Goal: Find specific page/section: Find specific page/section

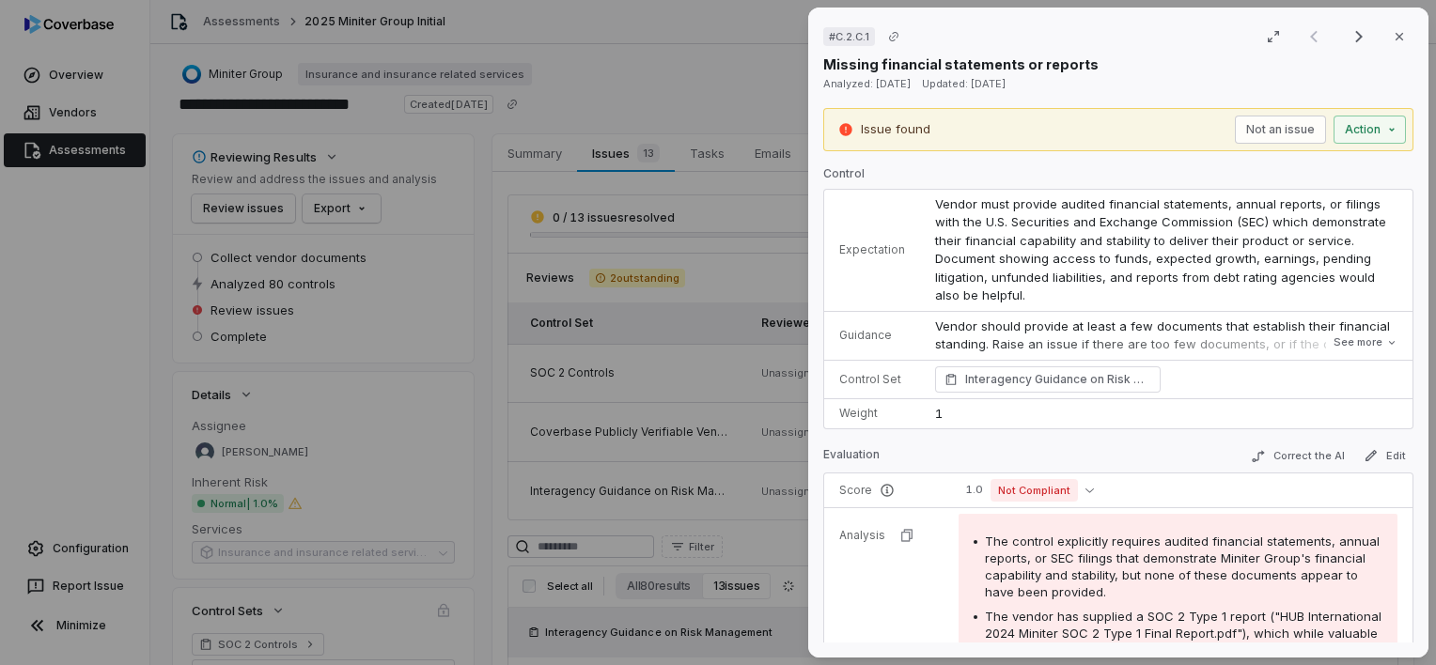
scroll to position [435, 0]
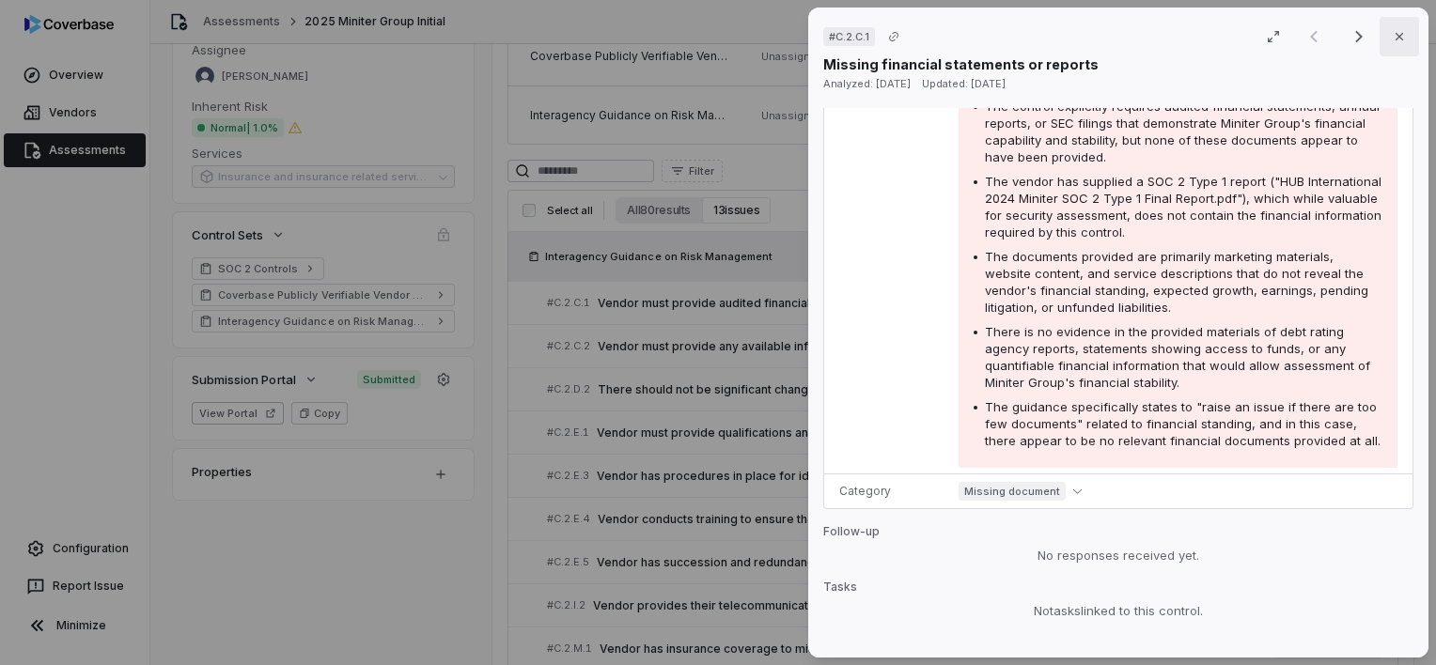
click at [1396, 37] on icon "button" at bounding box center [1400, 37] width 8 height 8
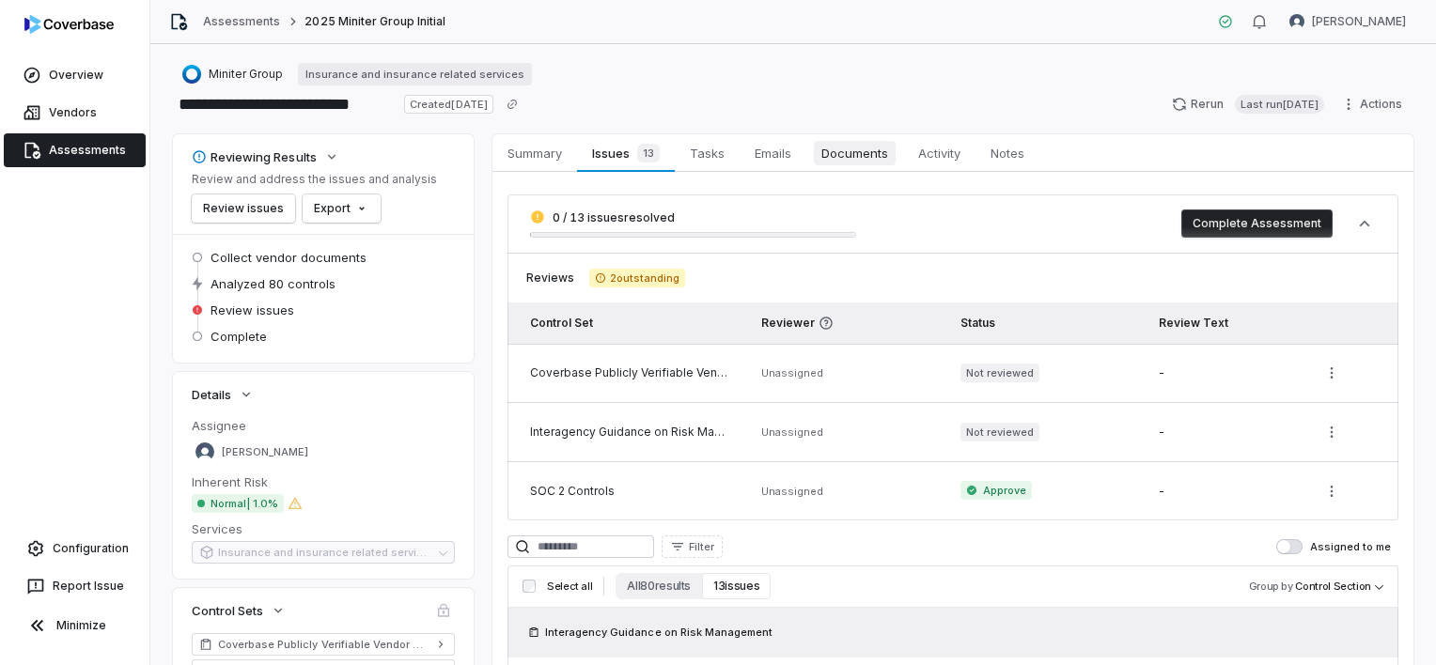
click at [840, 149] on span "Documents" at bounding box center [855, 153] width 82 height 24
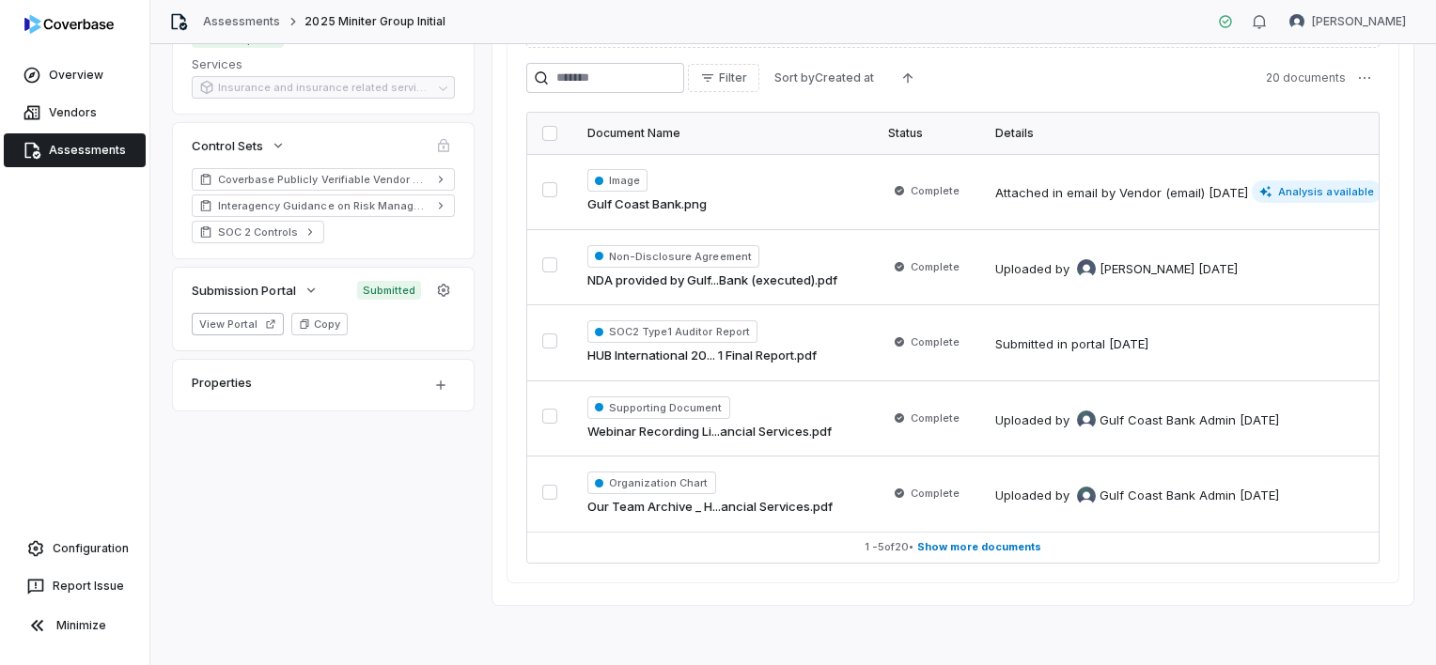
scroll to position [472, 0]
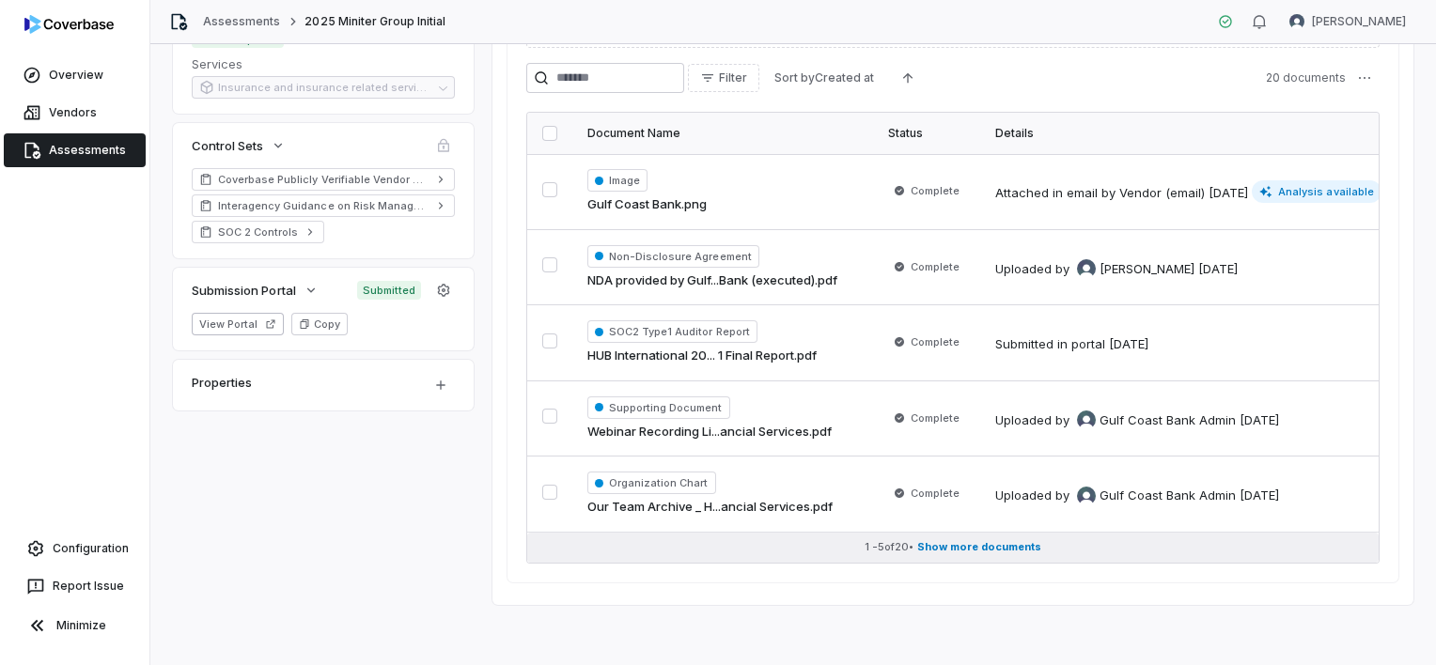
click at [1016, 540] on span "Show more documents" at bounding box center [979, 547] width 124 height 14
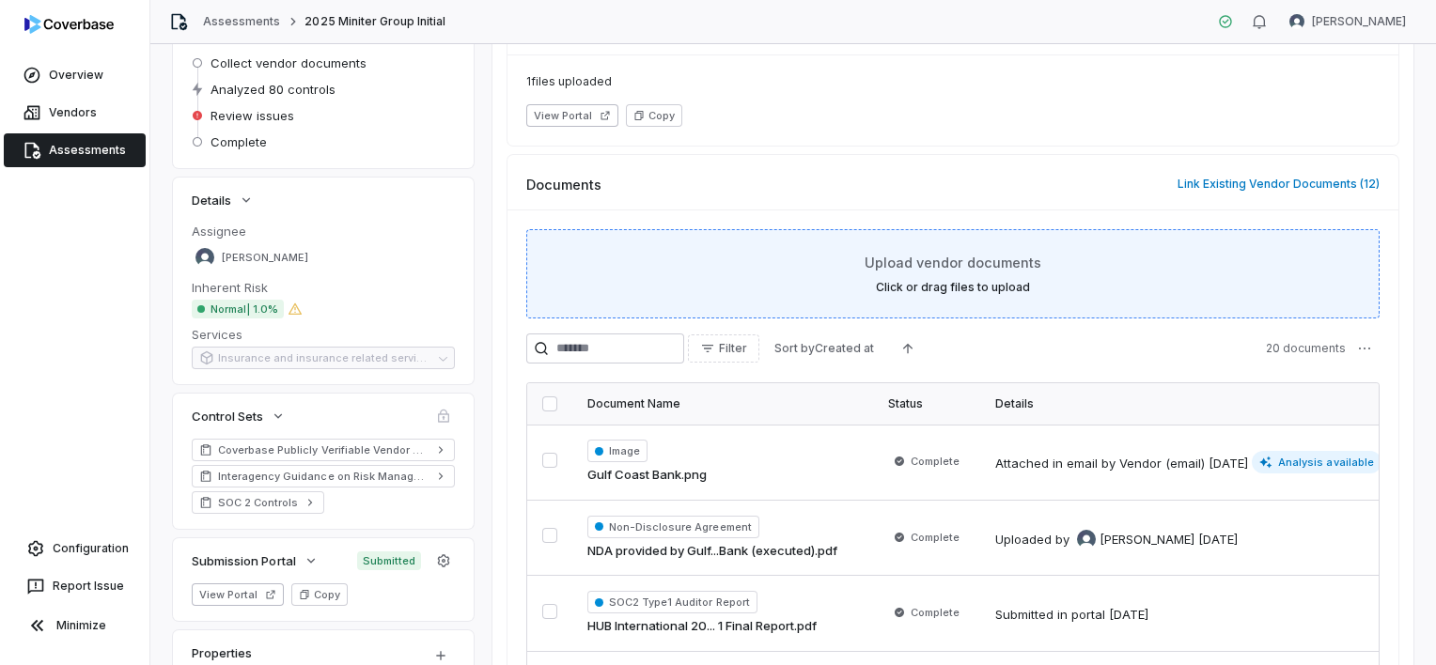
scroll to position [0, 0]
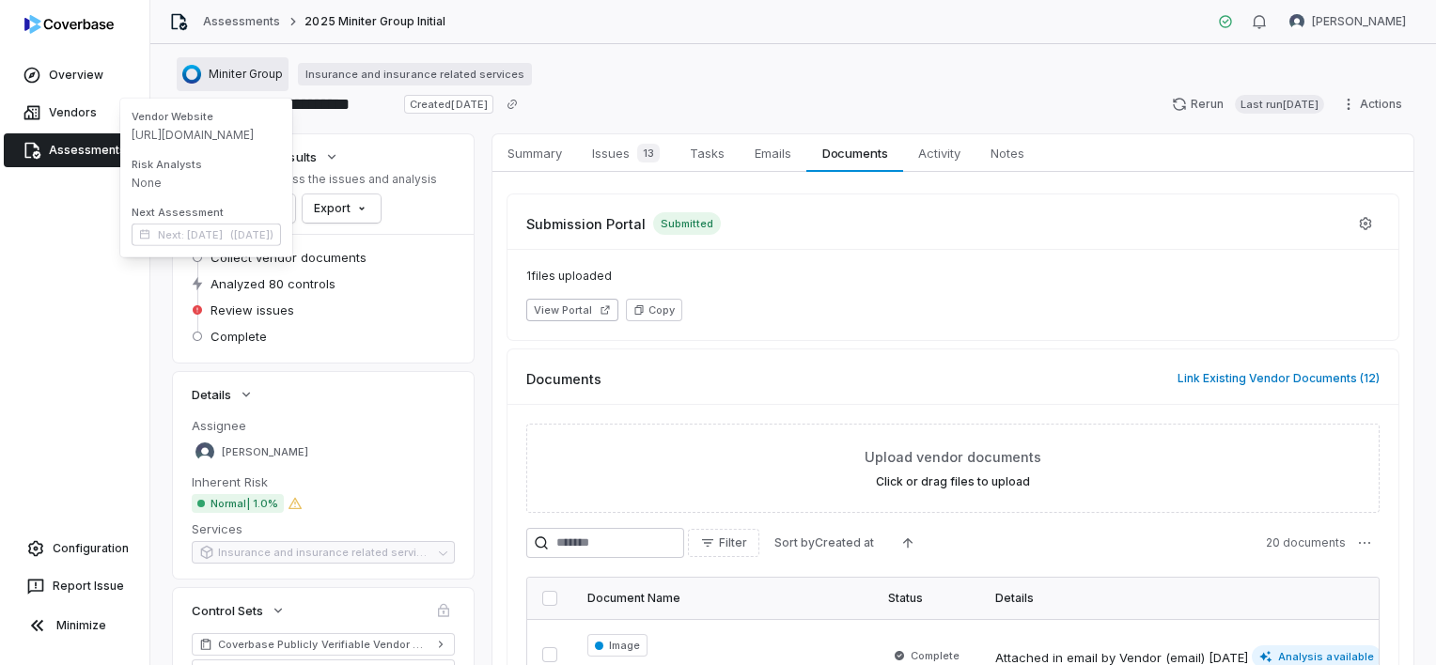
click at [226, 71] on span "Miniter Group" at bounding box center [246, 74] width 74 height 15
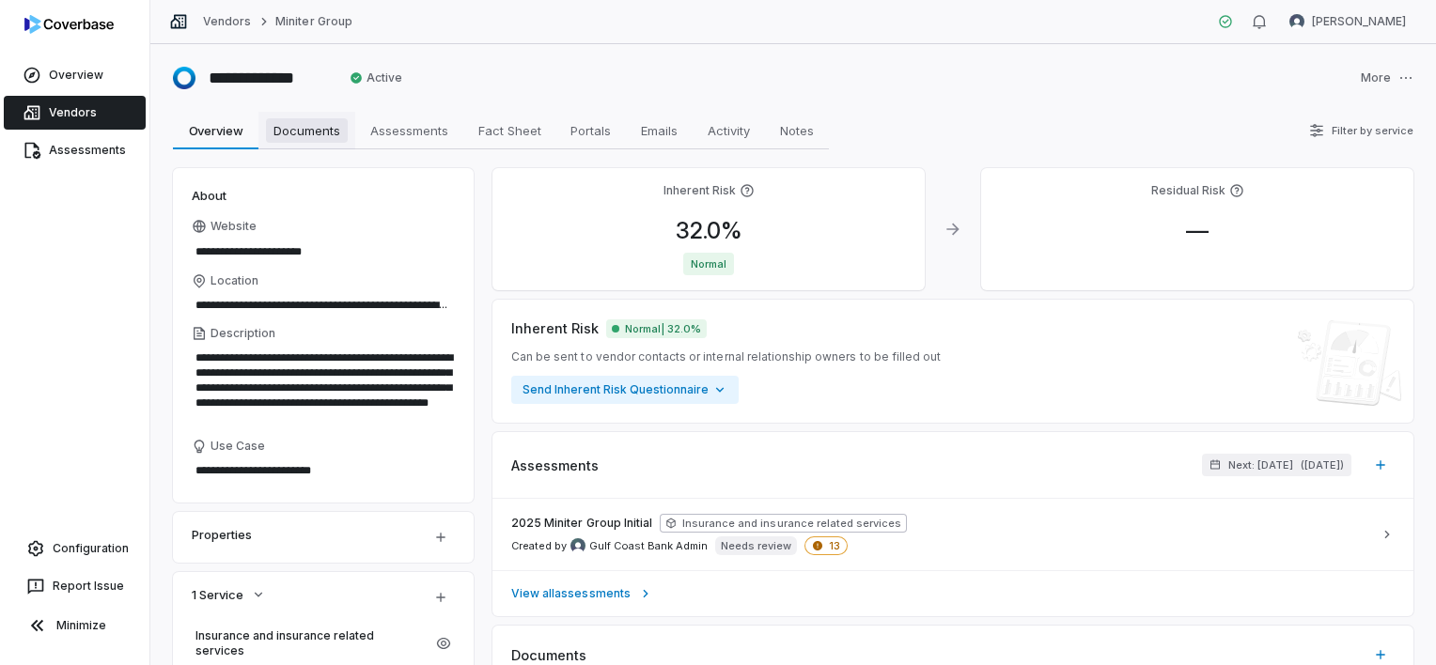
click at [319, 136] on span "Documents" at bounding box center [307, 130] width 82 height 24
type textarea "*"
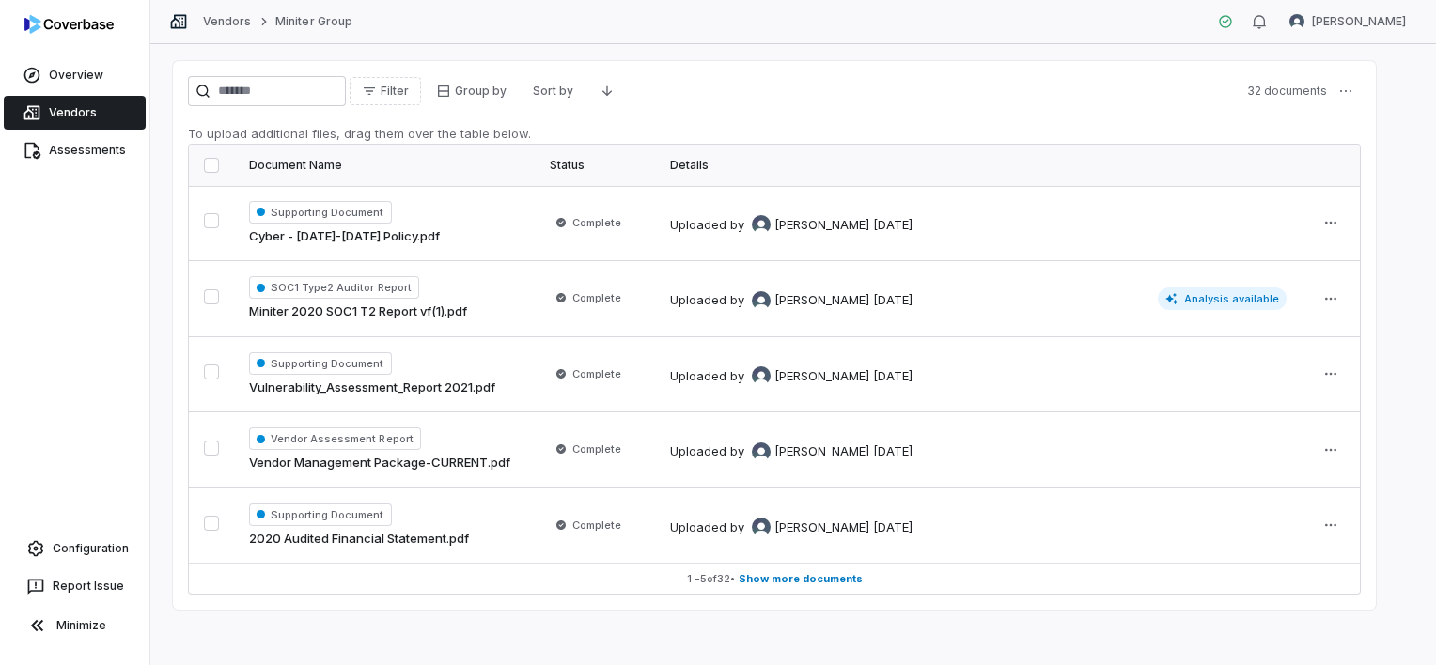
scroll to position [109, 0]
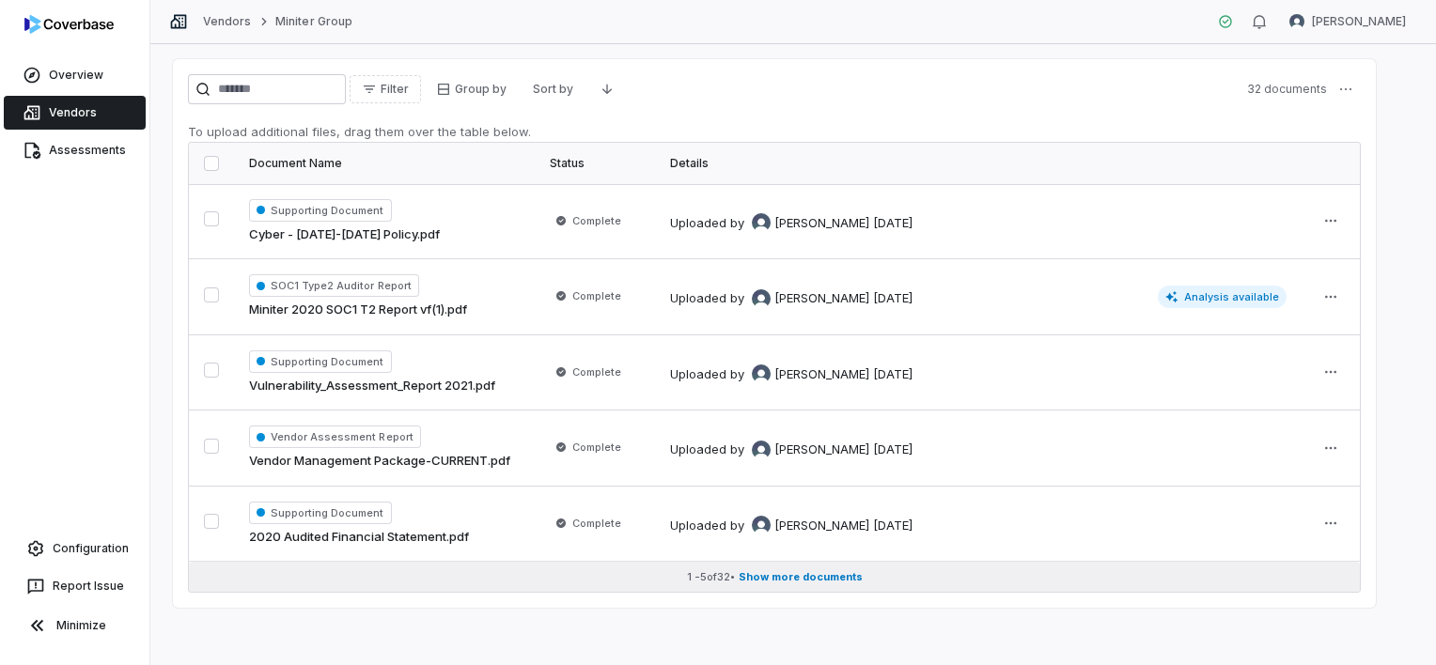
click at [800, 577] on span "Show more documents" at bounding box center [801, 578] width 124 height 14
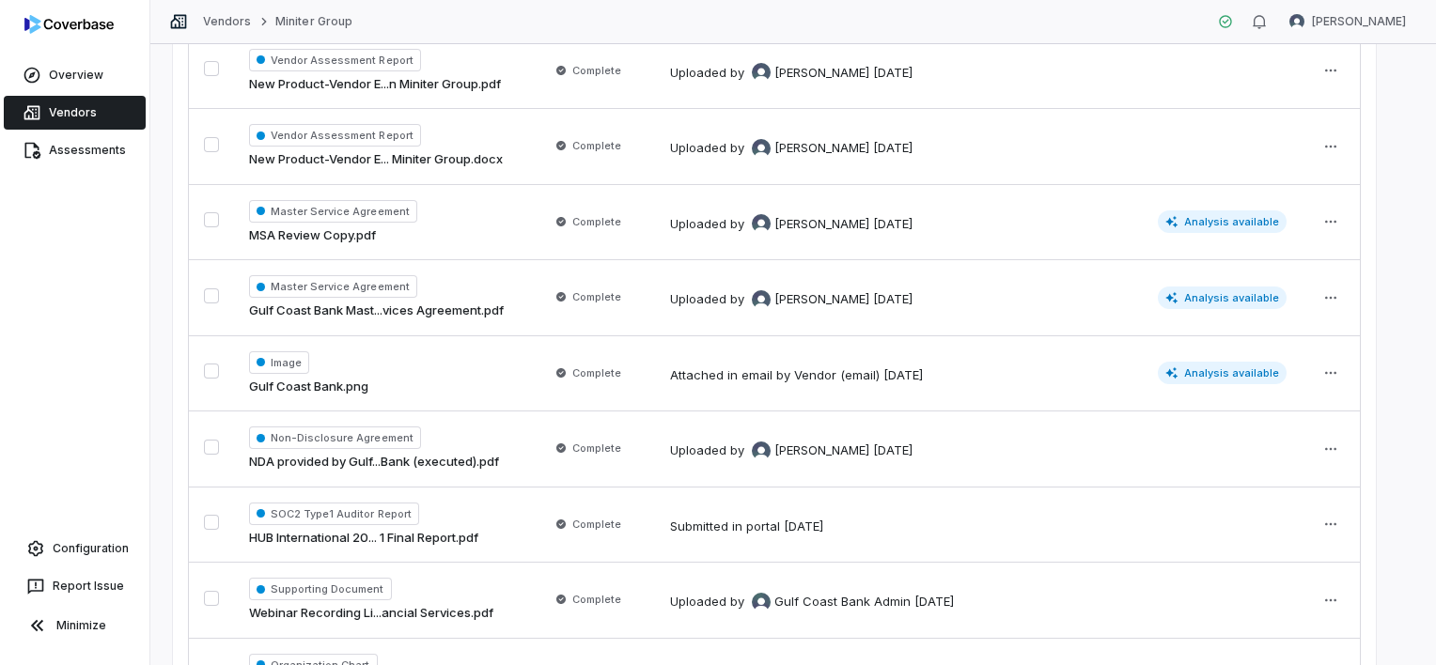
scroll to position [861, 0]
